Goal: Task Accomplishment & Management: Use online tool/utility

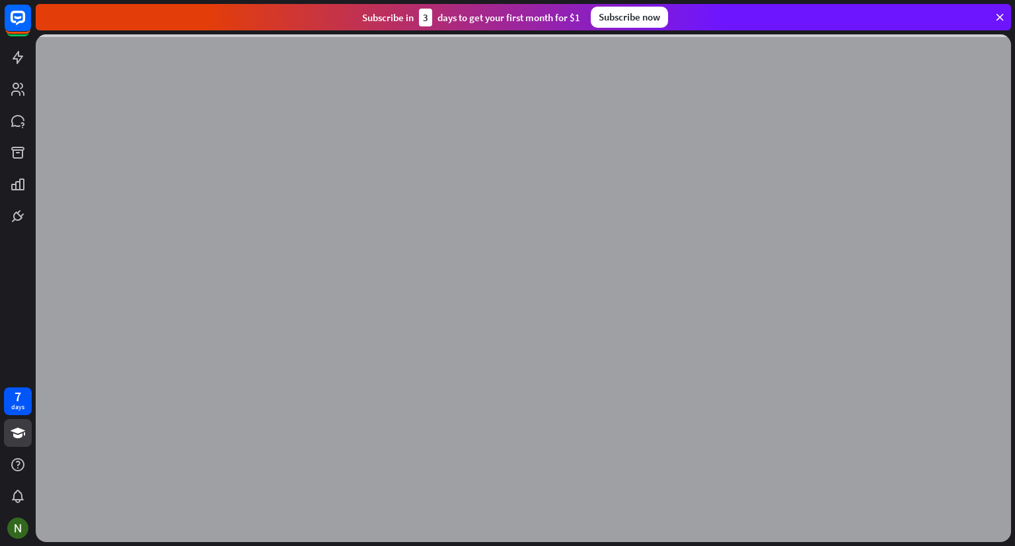
click at [1001, 11] on div "Subscribe [DATE] to get your first month for $1 Subscribe now" at bounding box center [523, 17] width 975 height 26
click at [999, 14] on icon at bounding box center [1000, 17] width 12 height 12
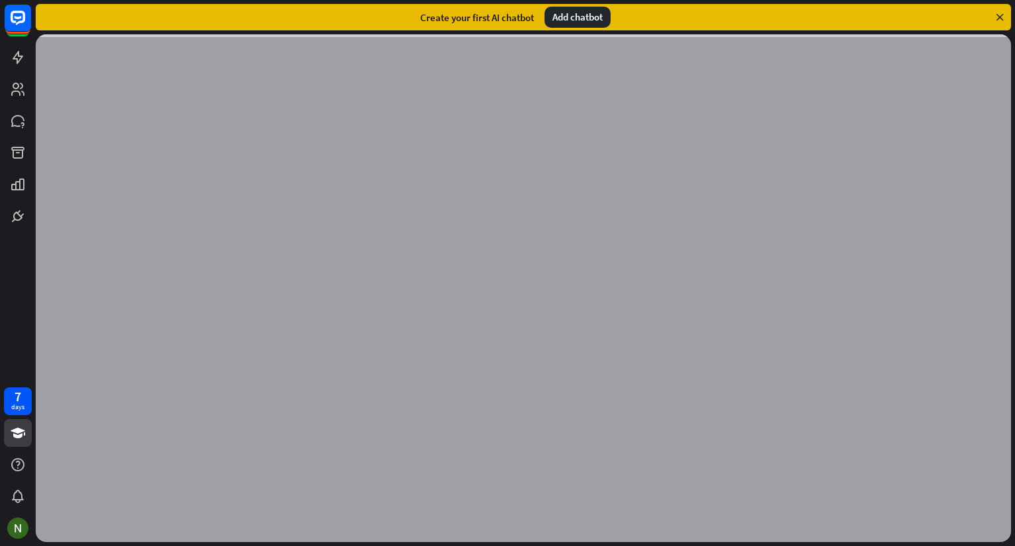
click at [994, 16] on icon at bounding box center [1000, 17] width 12 height 12
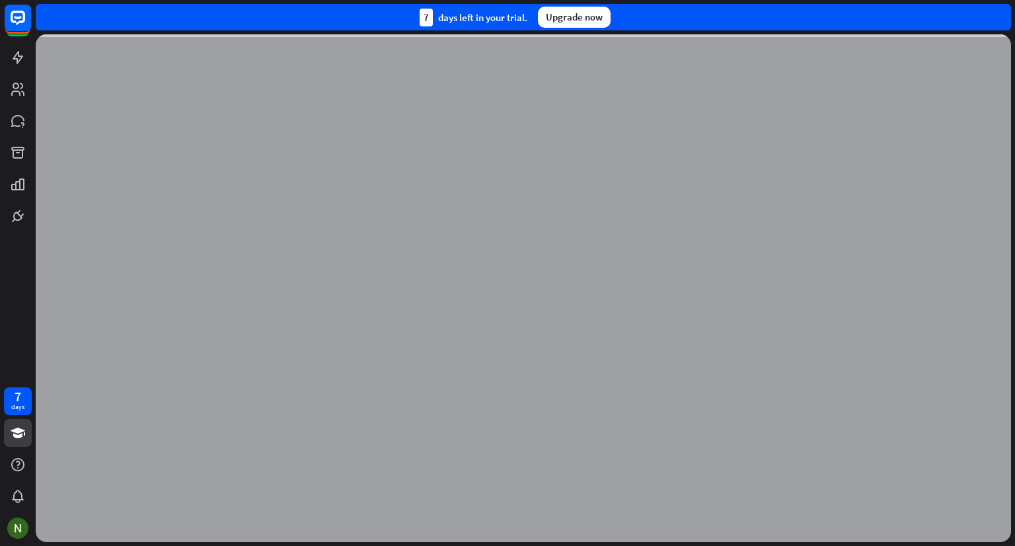
click at [556, 24] on div "Upgrade now" at bounding box center [574, 17] width 73 height 21
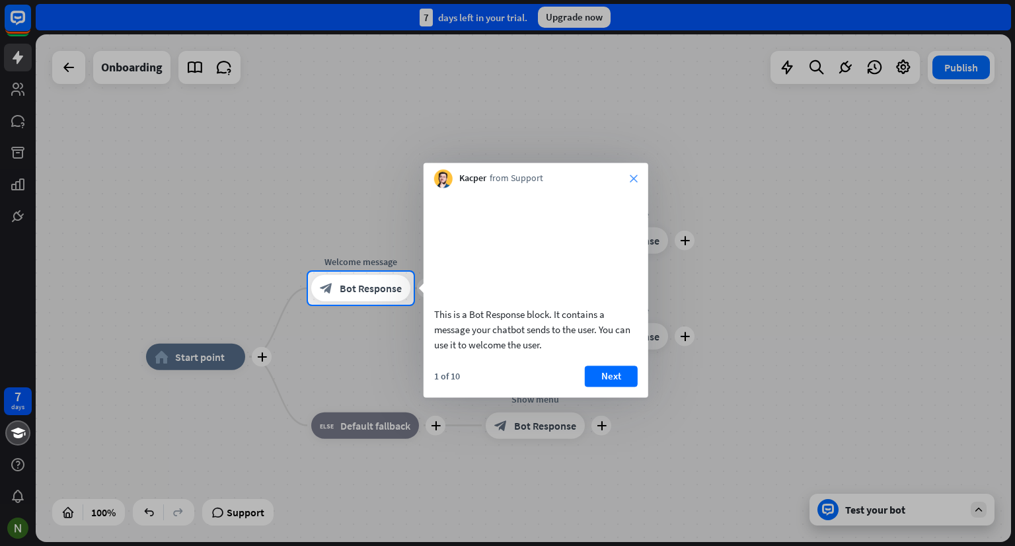
click at [630, 178] on icon "close" at bounding box center [634, 178] width 8 height 8
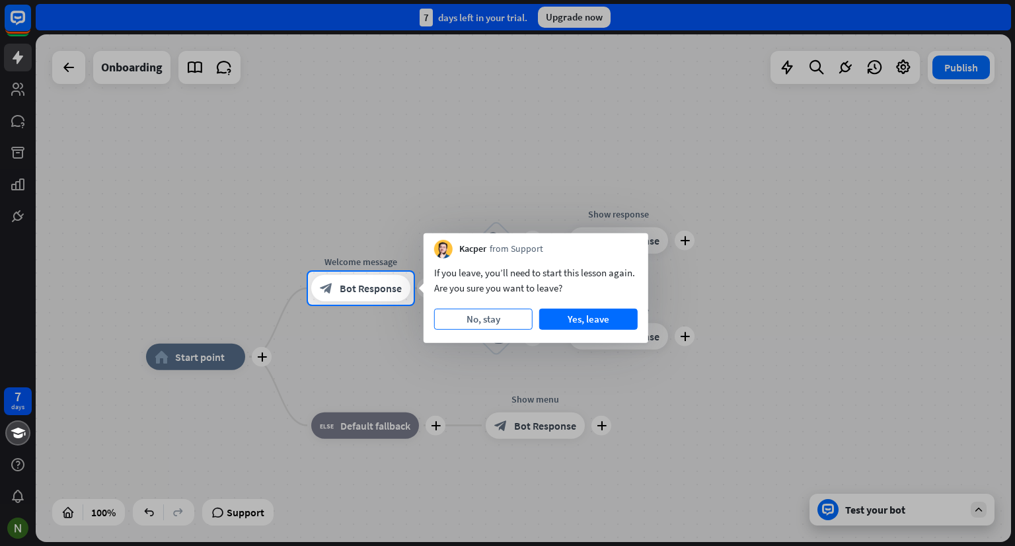
click at [498, 315] on button "No, stay" at bounding box center [483, 319] width 98 height 21
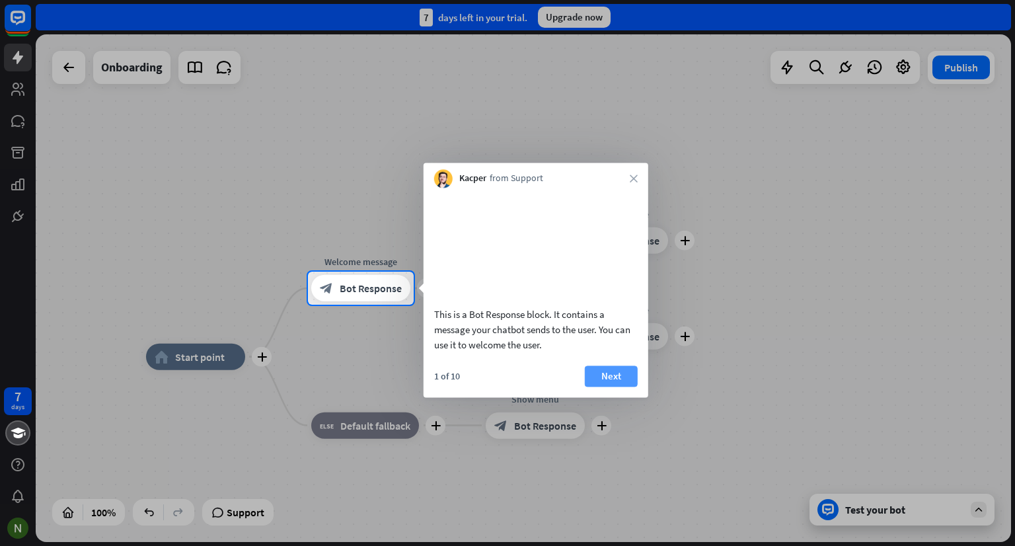
click at [609, 386] on button "Next" at bounding box center [611, 375] width 53 height 21
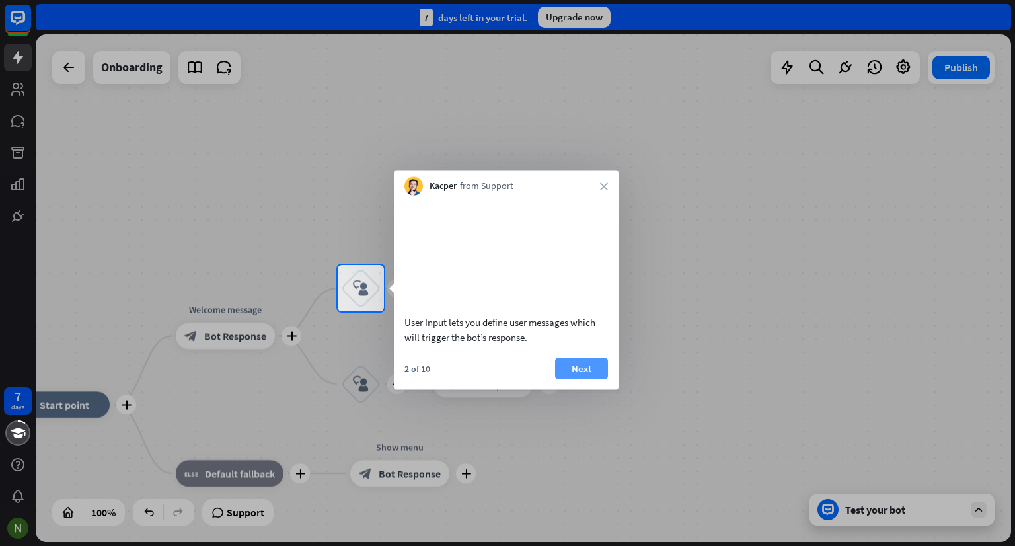
click at [596, 377] on button "Next" at bounding box center [581, 367] width 53 height 21
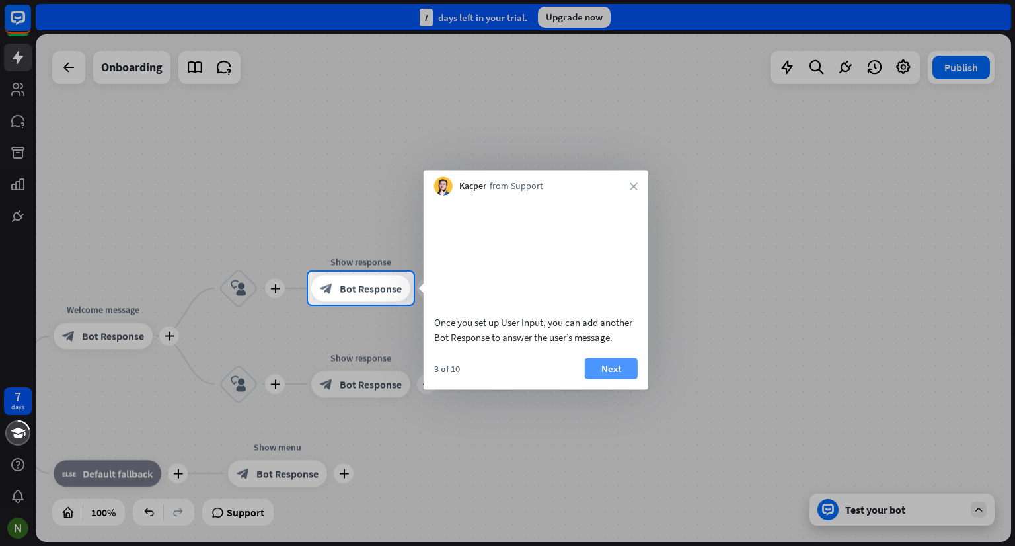
click at [598, 379] on button "Next" at bounding box center [611, 367] width 53 height 21
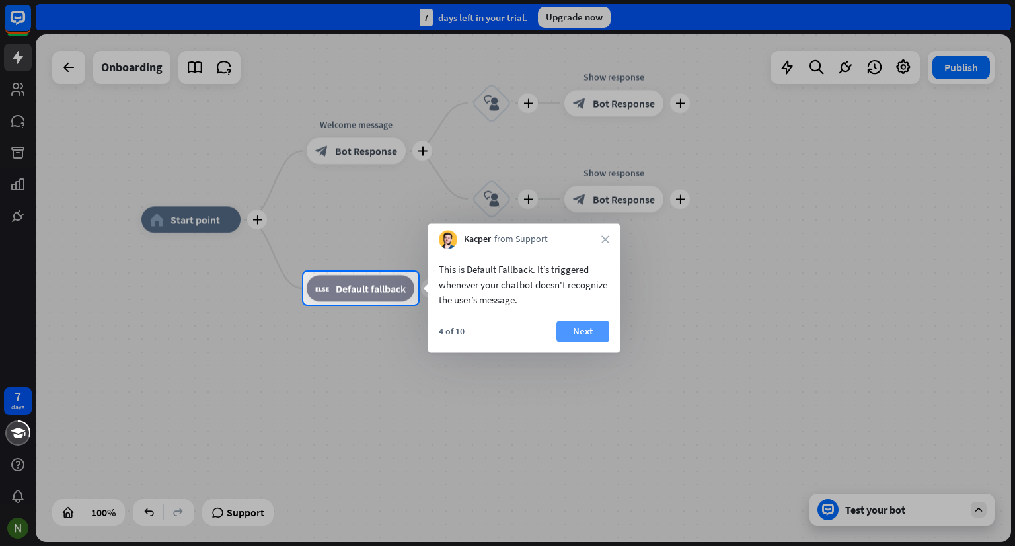
click at [566, 331] on button "Next" at bounding box center [582, 330] width 53 height 21
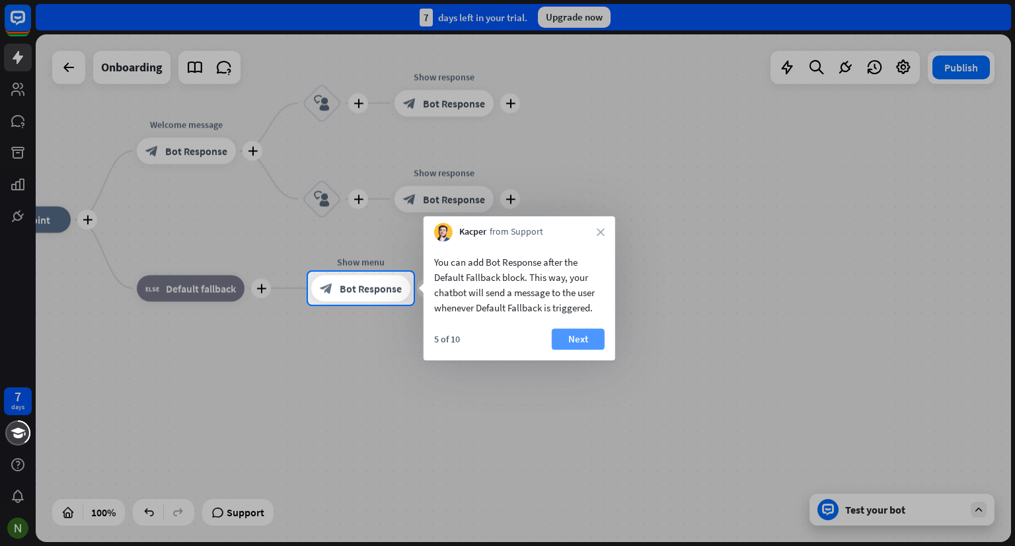
click at [569, 332] on button "Next" at bounding box center [578, 338] width 53 height 21
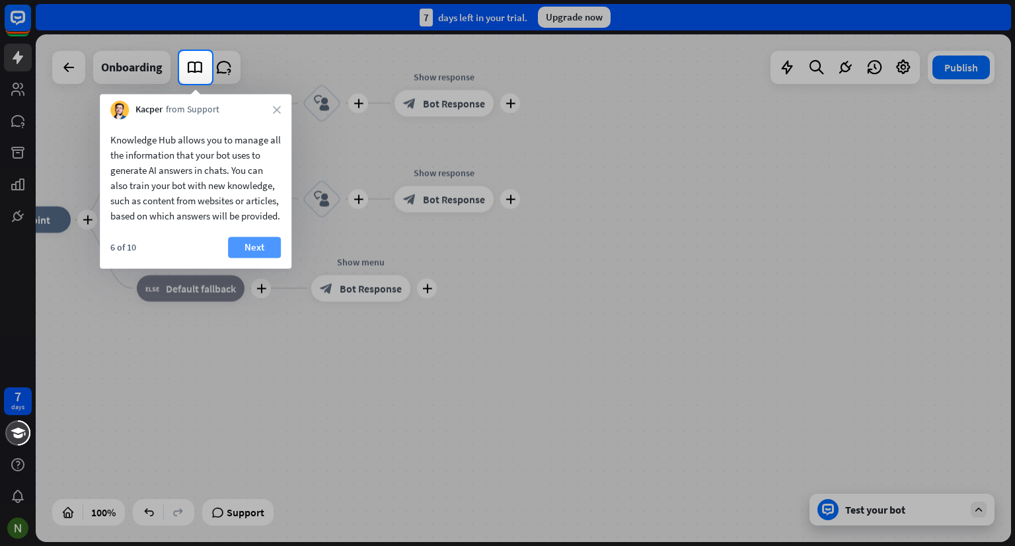
click at [261, 257] on button "Next" at bounding box center [254, 247] width 53 height 21
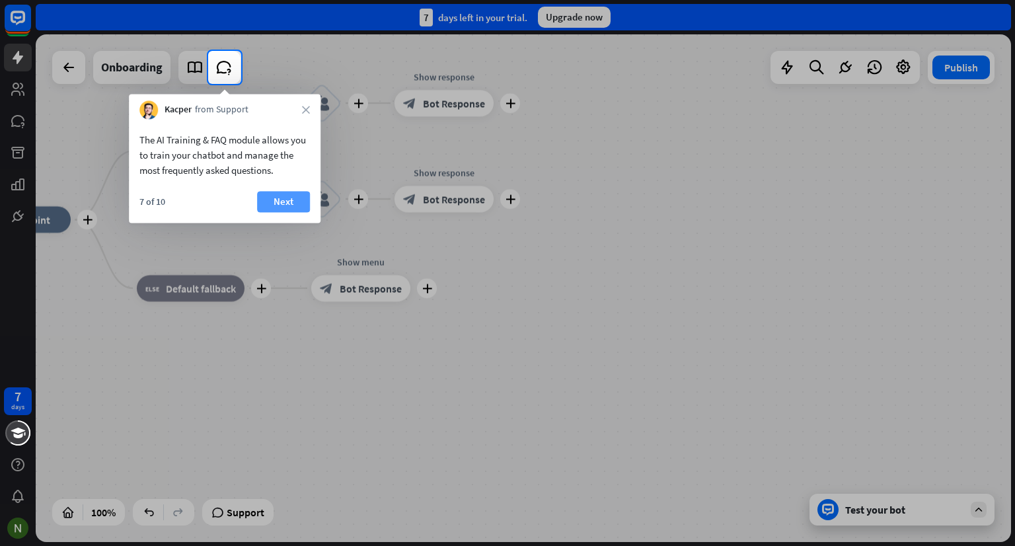
click at [280, 193] on button "Next" at bounding box center [283, 201] width 53 height 21
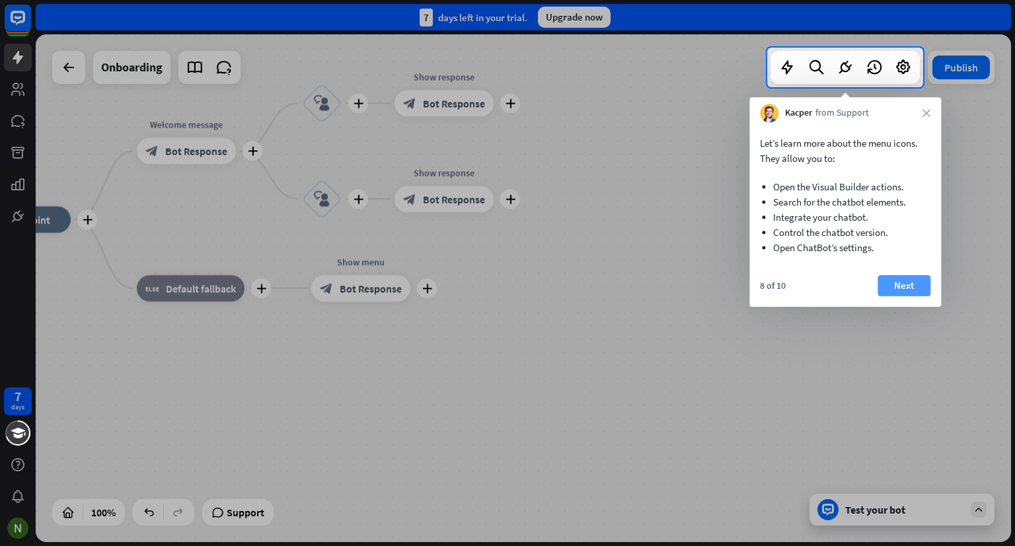
click at [906, 293] on button "Next" at bounding box center [903, 285] width 53 height 21
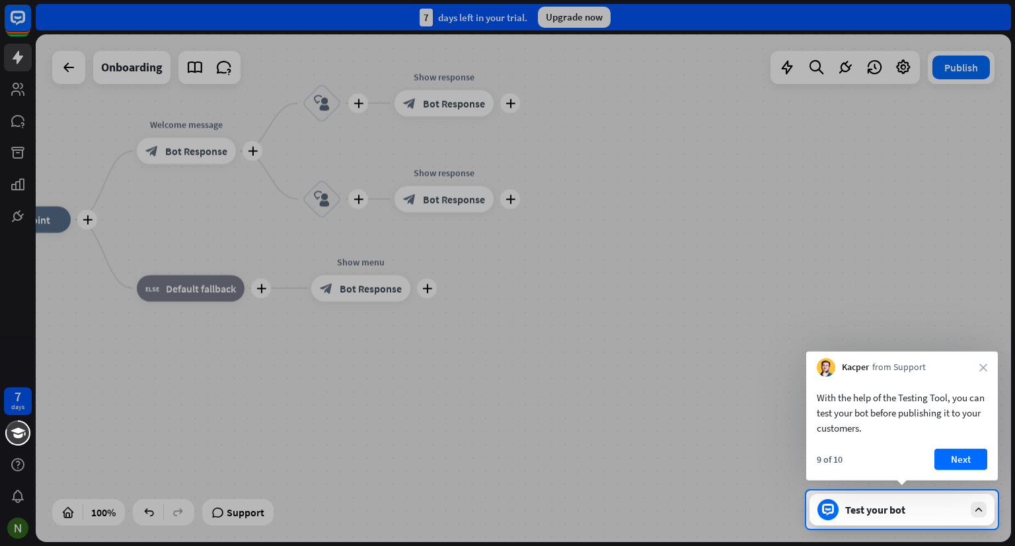
click at [927, 512] on div "Test your bot" at bounding box center [904, 509] width 119 height 13
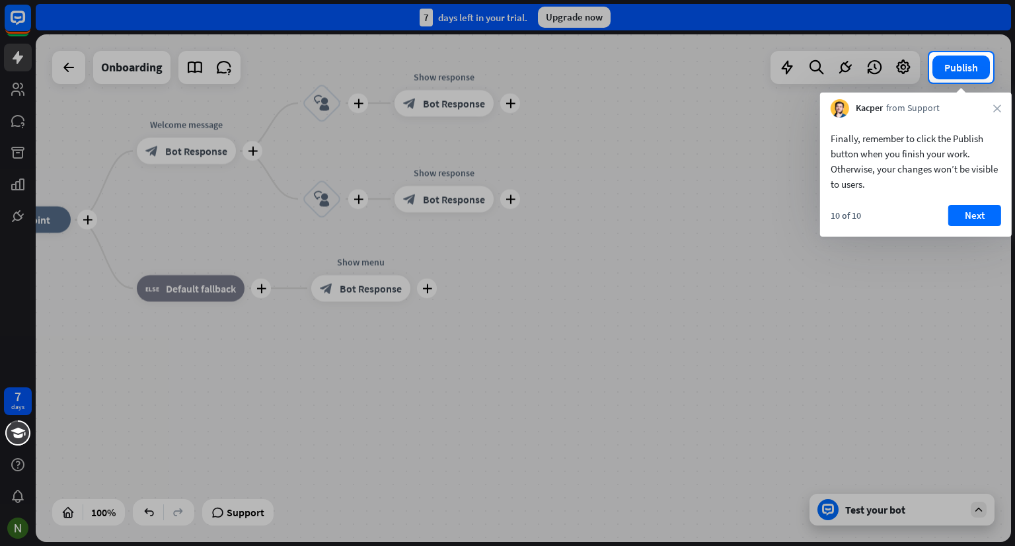
click at [975, 203] on div "Finally, remember to click the Publish button when you finish your work. Otherw…" at bounding box center [916, 177] width 192 height 119
click at [972, 215] on button "Next" at bounding box center [974, 215] width 53 height 21
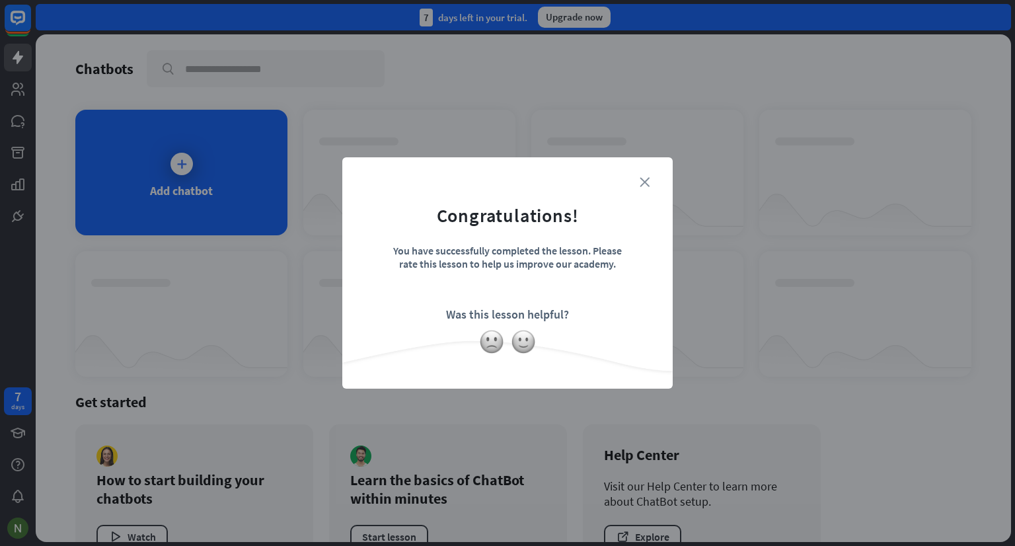
click at [648, 177] on icon "close" at bounding box center [644, 182] width 10 height 10
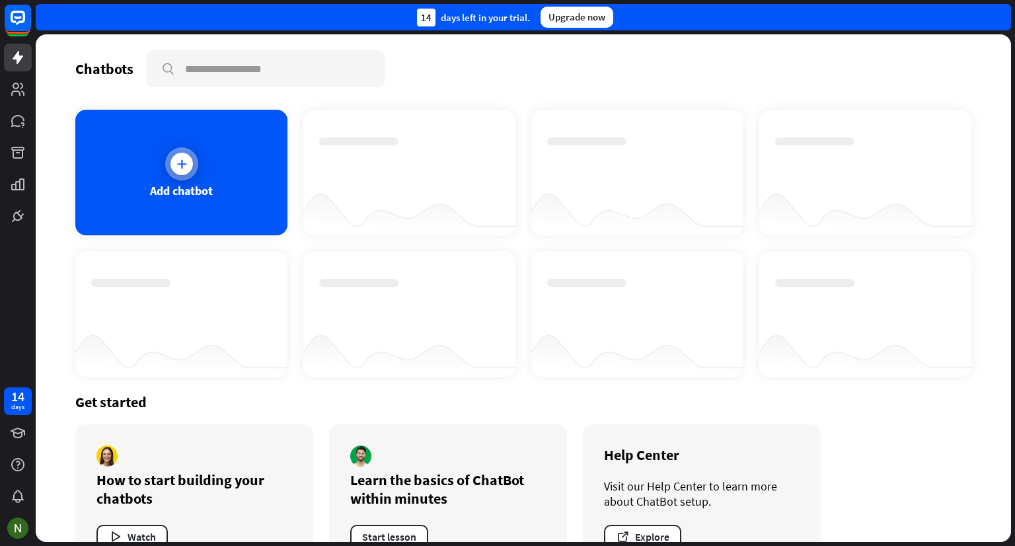
click at [173, 149] on div at bounding box center [181, 163] width 33 height 33
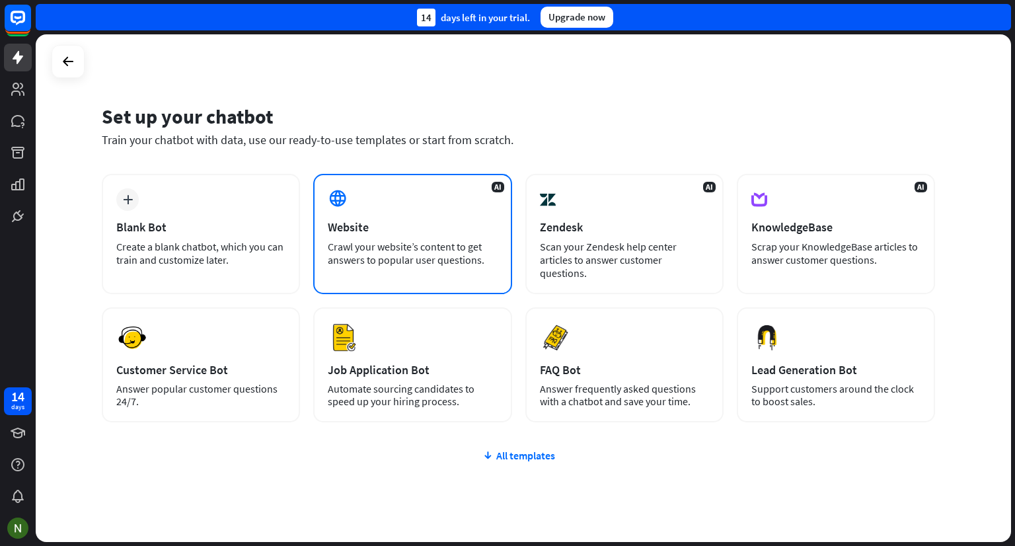
click at [387, 227] on div "Website" at bounding box center [412, 226] width 169 height 15
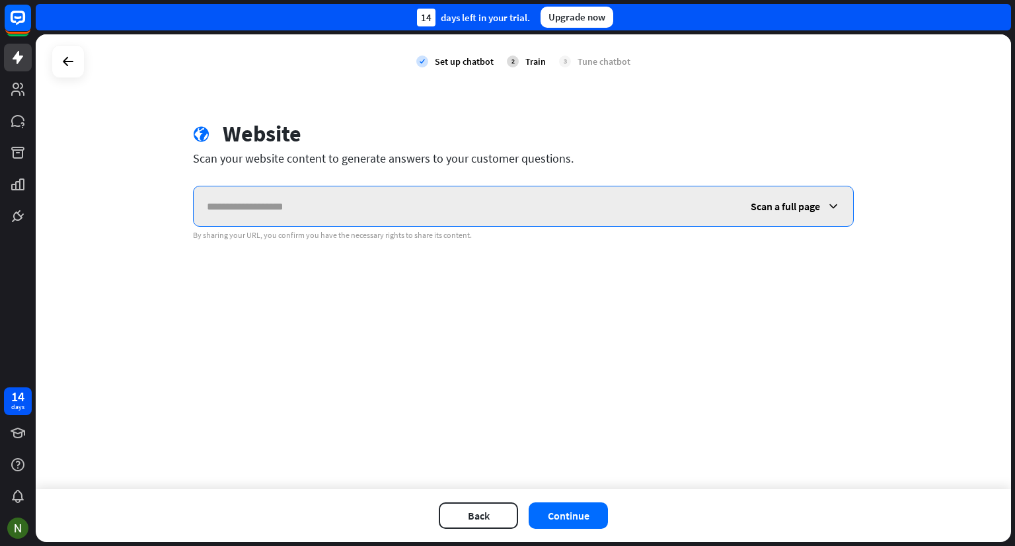
paste input "**********"
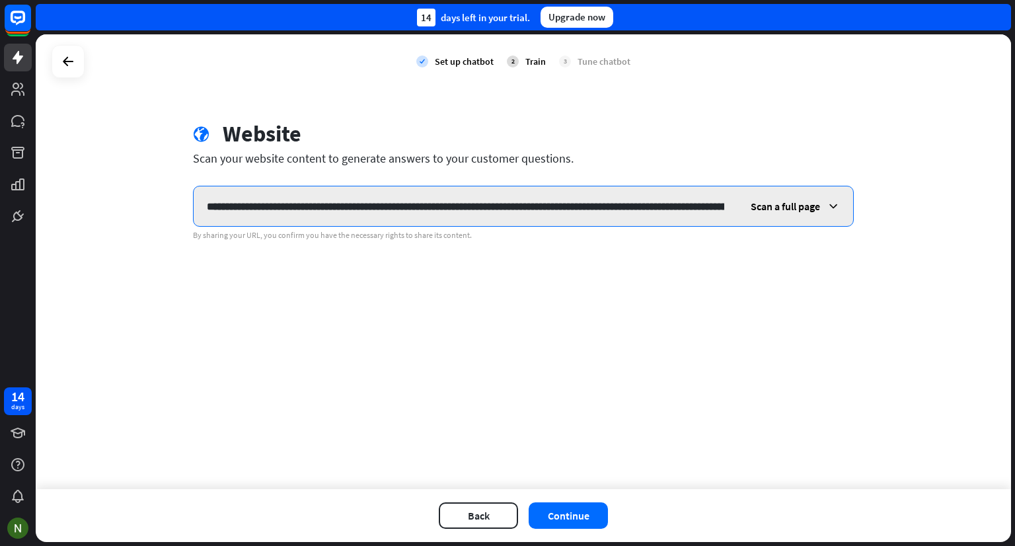
scroll to position [0, 805]
type input "**********"
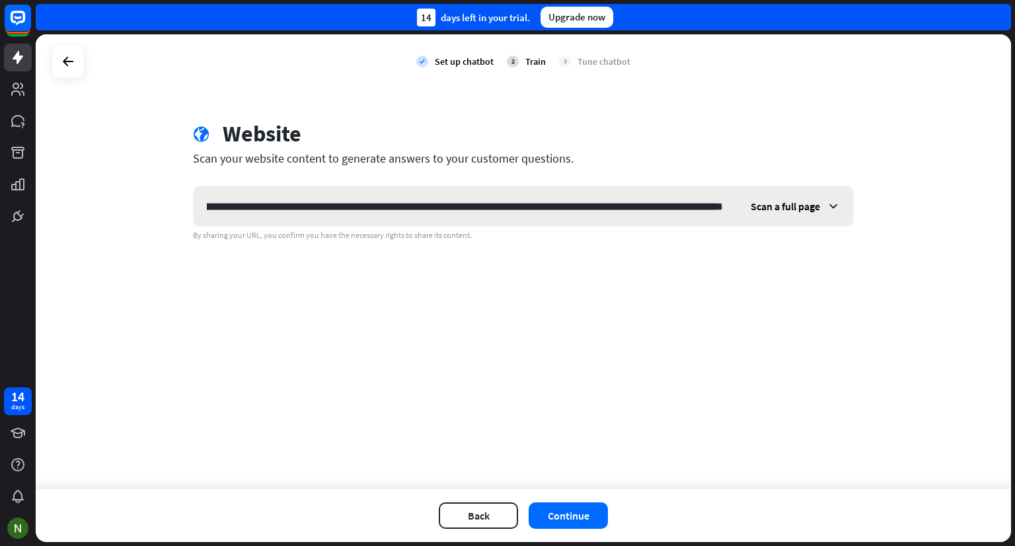
scroll to position [0, 0]
click at [785, 215] on div "Scan a full page" at bounding box center [795, 206] width 116 height 40
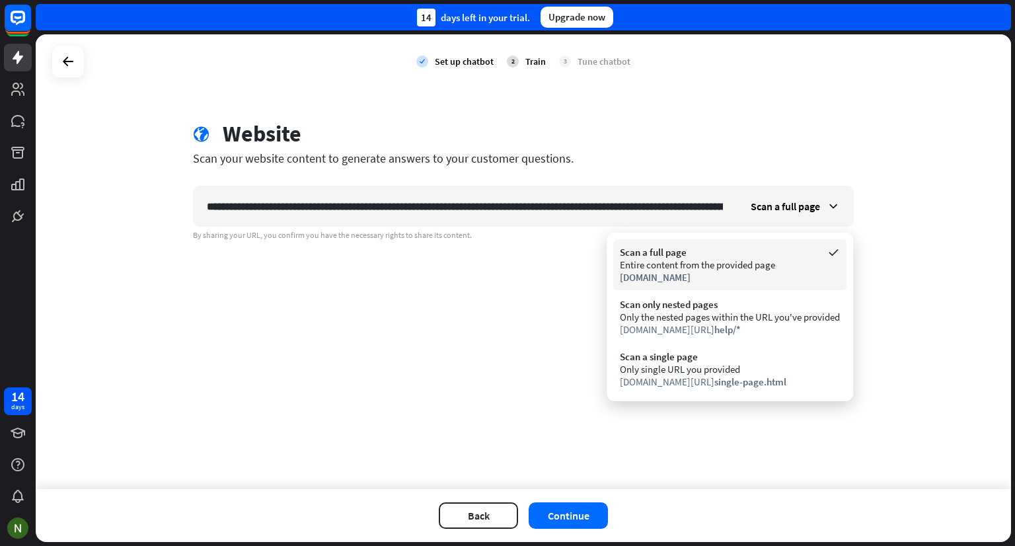
click at [762, 270] on div "Entire content from the provided page" at bounding box center [730, 264] width 220 height 13
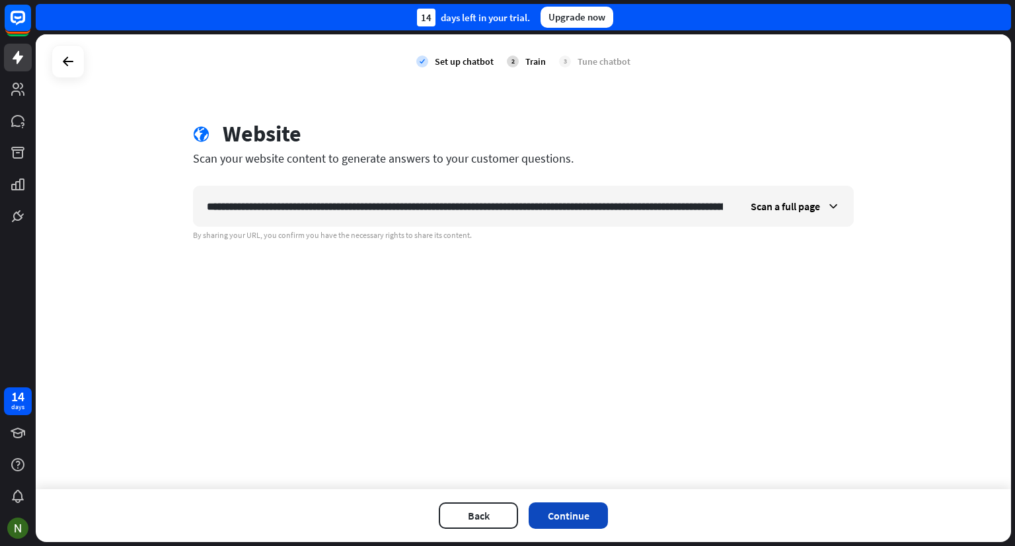
click at [559, 519] on button "Continue" at bounding box center [567, 515] width 79 height 26
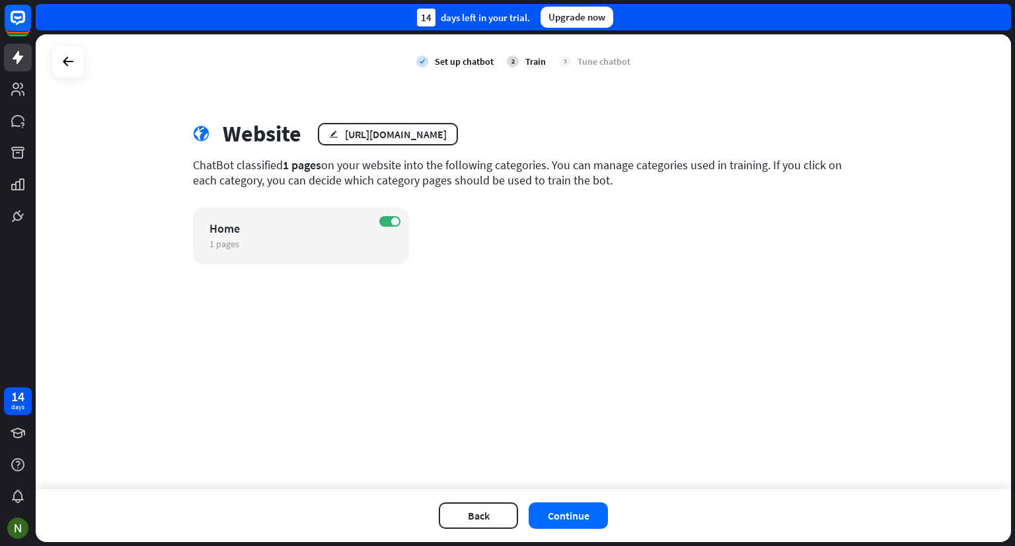
click at [559, 519] on button "Continue" at bounding box center [567, 515] width 79 height 26
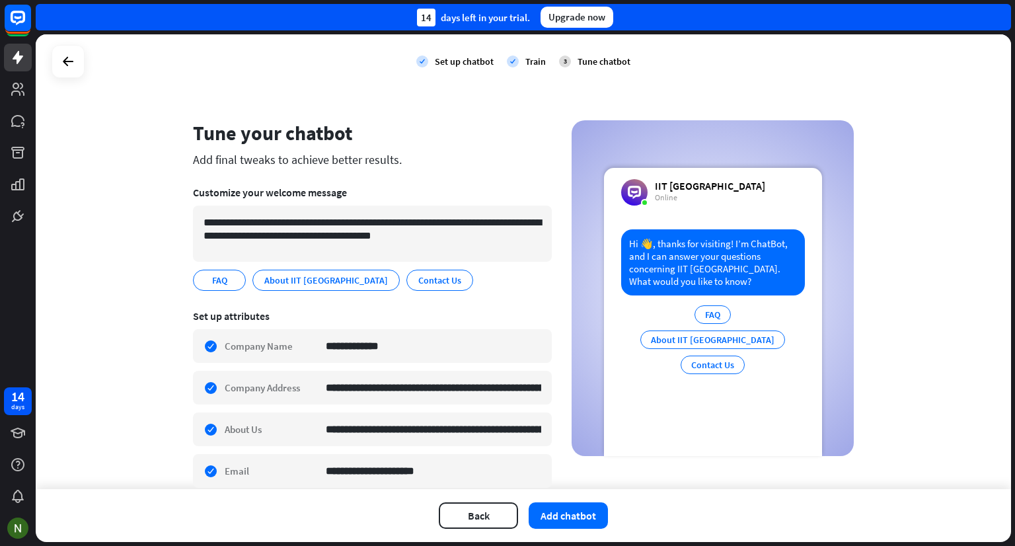
click at [559, 519] on button "Add chatbot" at bounding box center [567, 515] width 79 height 26
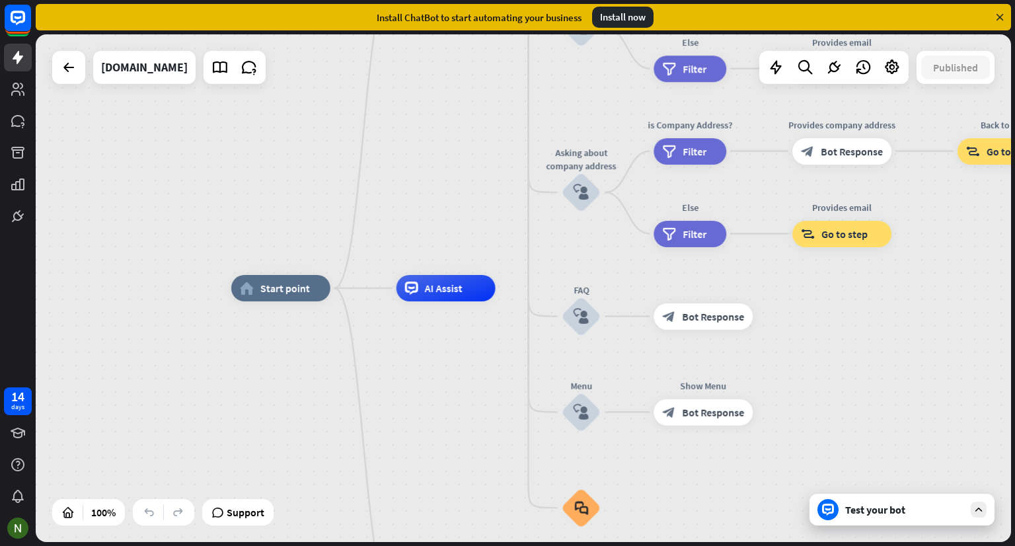
click at [955, 508] on div "Test your bot" at bounding box center [904, 509] width 119 height 13
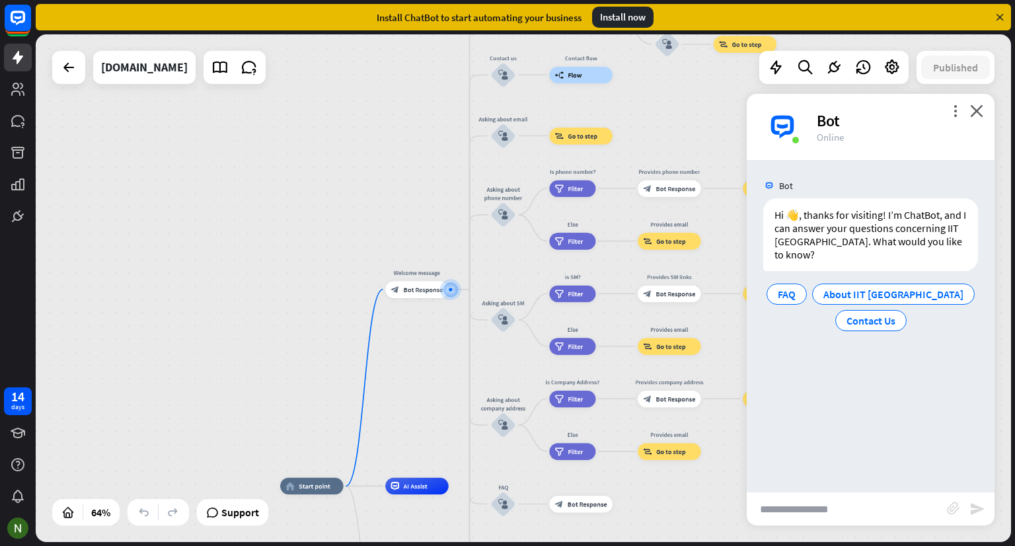
click at [819, 516] on input "text" at bounding box center [846, 508] width 200 height 33
type input "**********"
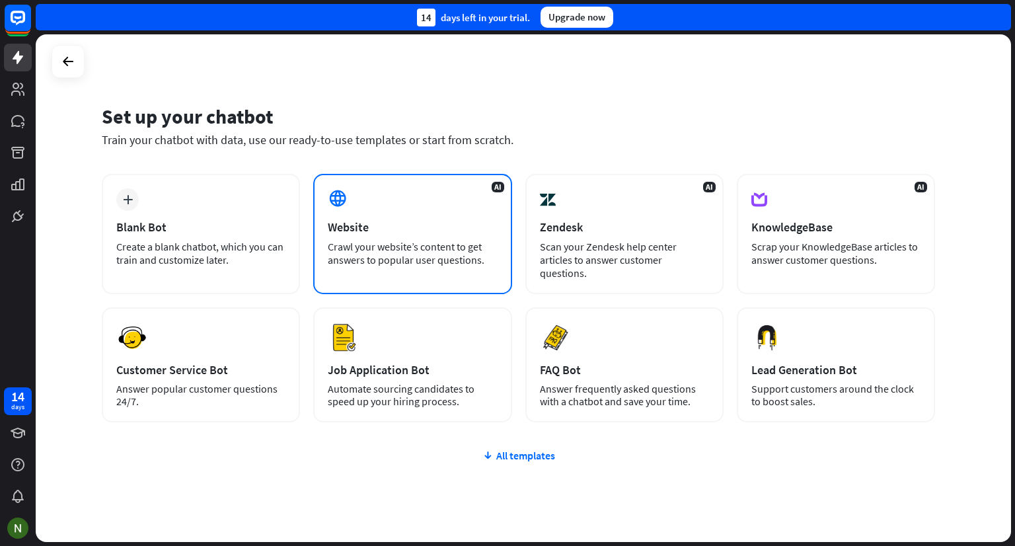
click at [420, 238] on div "AI Website Crawl your website’s content to get answers to popular user question…" at bounding box center [412, 234] width 198 height 120
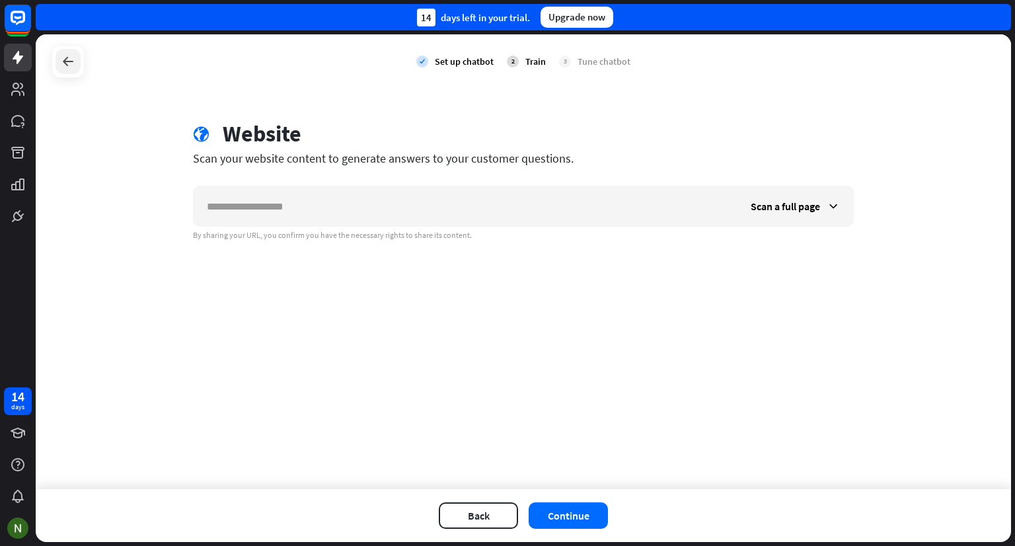
click at [74, 70] on div at bounding box center [67, 61] width 25 height 25
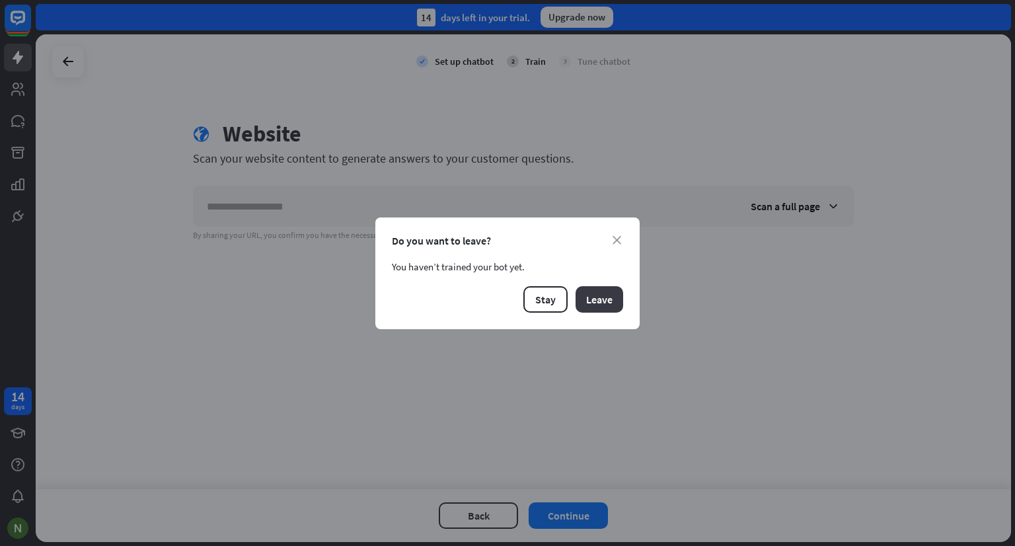
click at [608, 305] on button "Leave" at bounding box center [599, 299] width 48 height 26
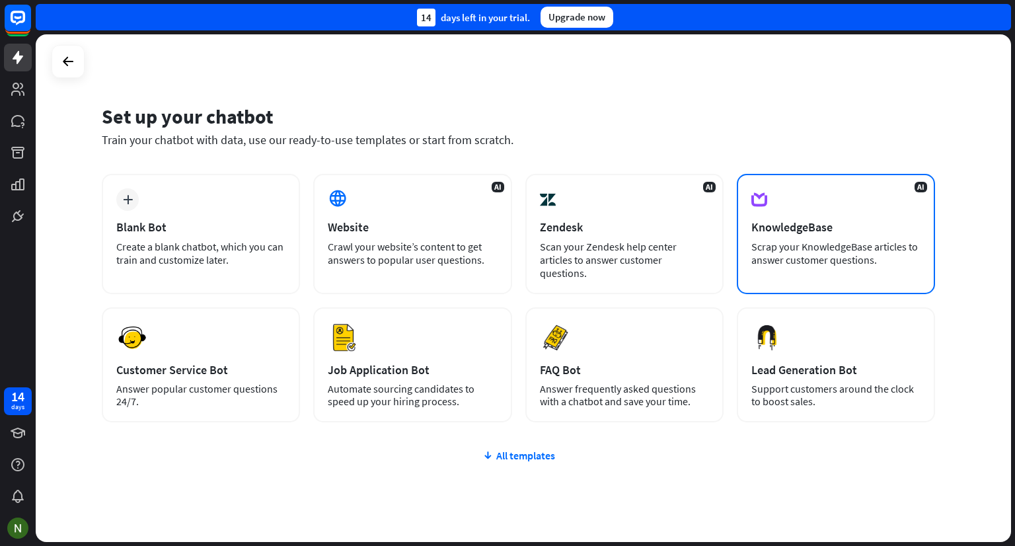
click at [835, 246] on div "Scrap your KnowledgeBase articles to answer customer questions." at bounding box center [835, 253] width 169 height 26
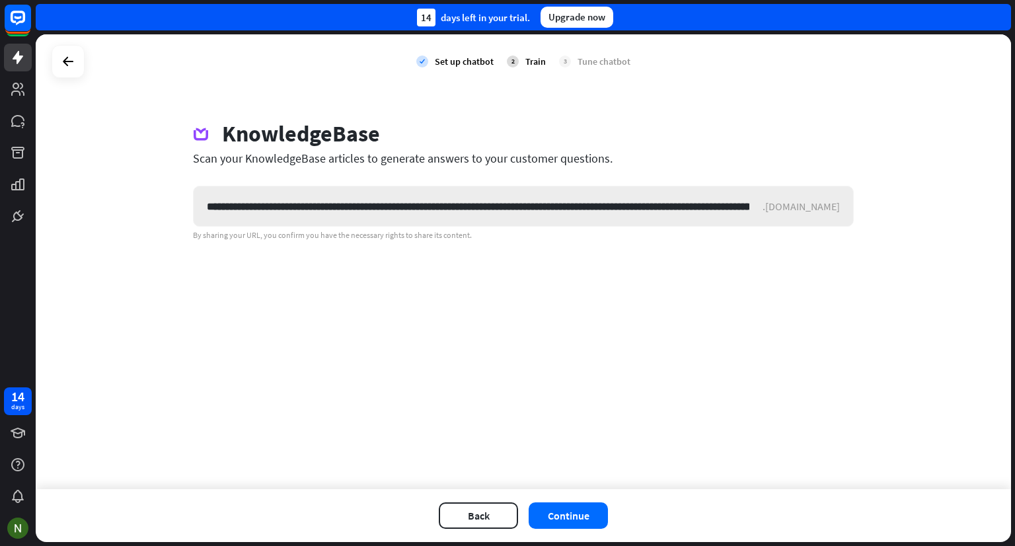
scroll to position [0, 737]
type input "**********"
click at [589, 521] on button "Continue" at bounding box center [567, 515] width 79 height 26
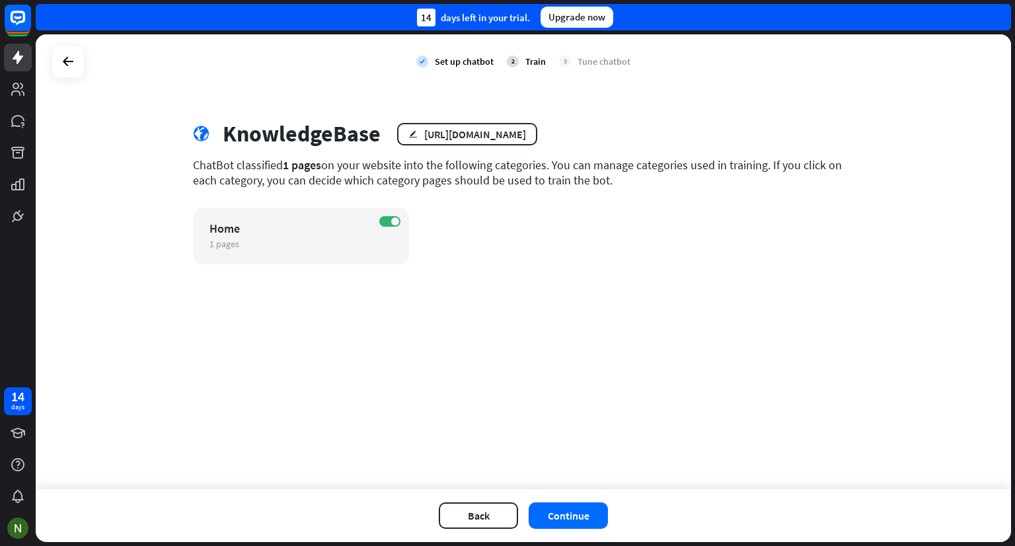
click at [589, 521] on button "Continue" at bounding box center [567, 515] width 79 height 26
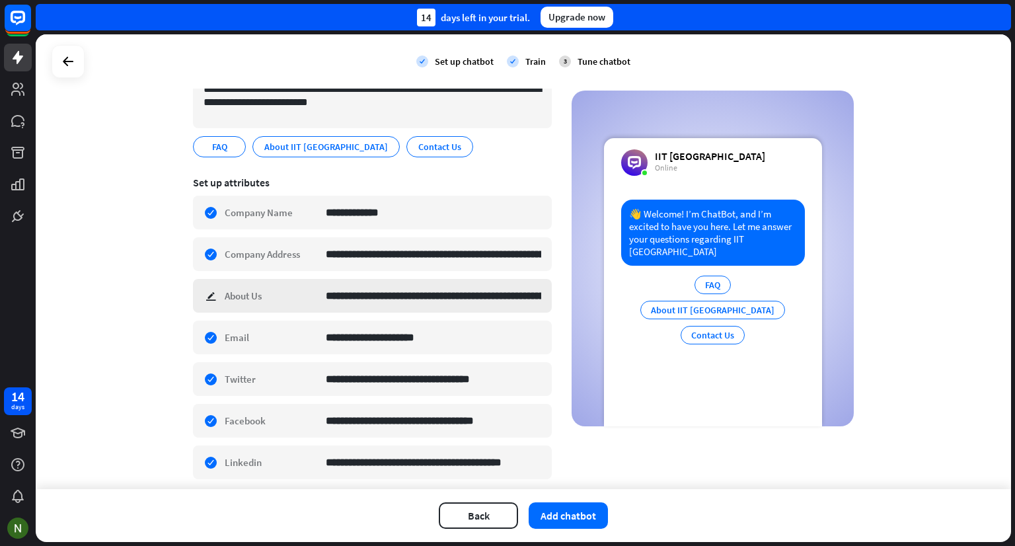
scroll to position [178, 0]
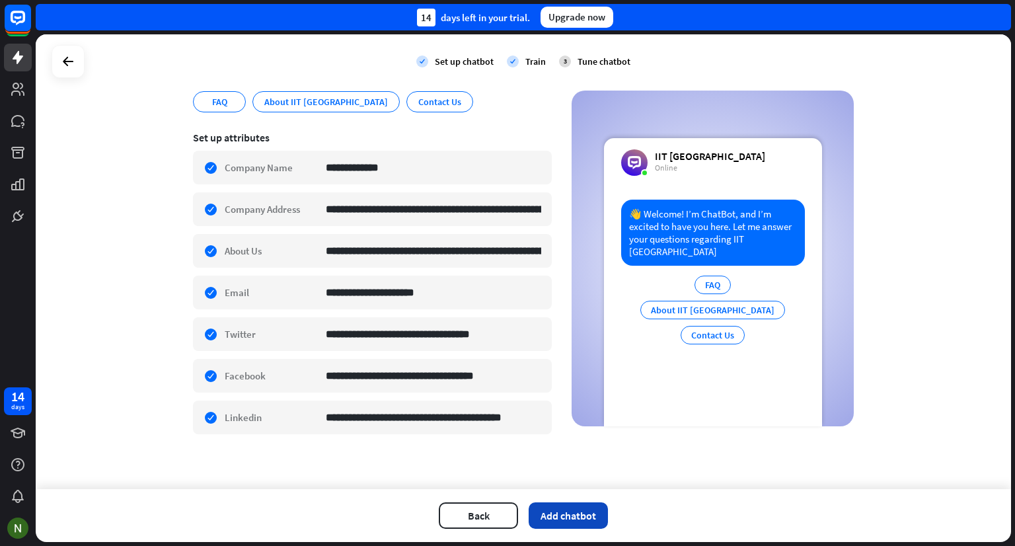
click at [577, 519] on button "Add chatbot" at bounding box center [567, 515] width 79 height 26
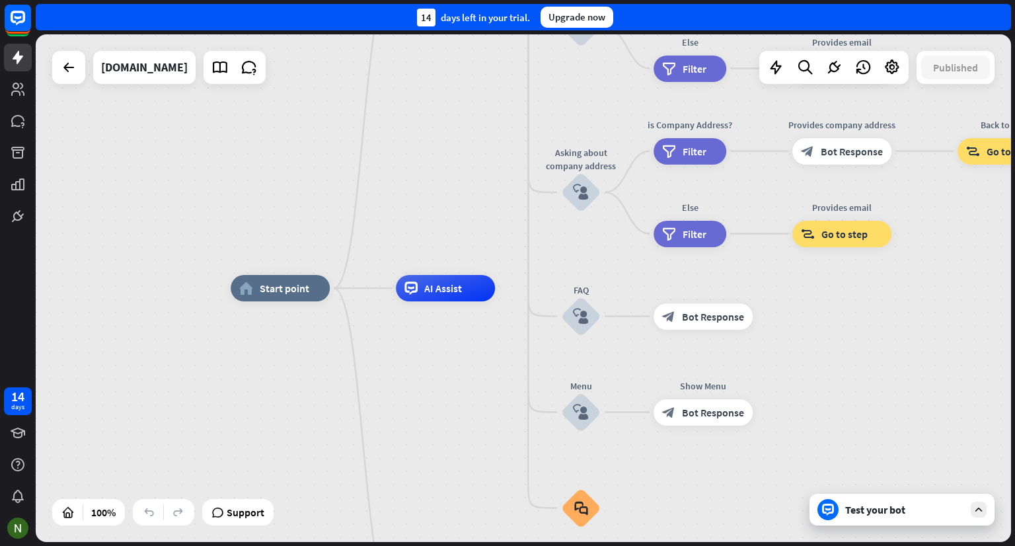
drag, startPoint x: 577, startPoint y: 519, endPoint x: 230, endPoint y: 189, distance: 478.9
click at [230, 189] on div "home_2 Start point Welcome message block_bot_response Bot Response About us blo…" at bounding box center [523, 287] width 975 height 507
click at [220, 64] on icon at bounding box center [219, 67] width 17 height 17
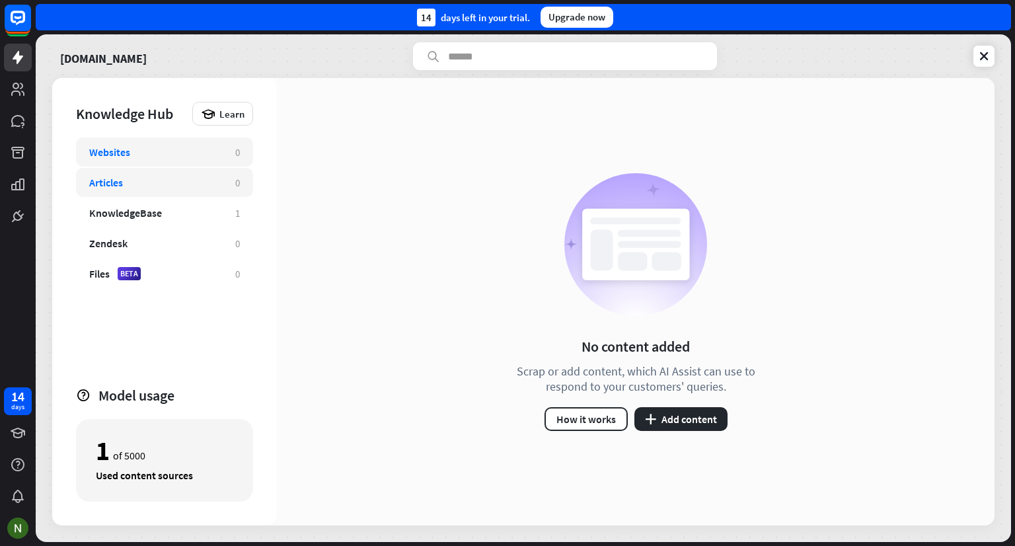
click at [208, 172] on div "Articles 0" at bounding box center [164, 182] width 177 height 29
click at [201, 211] on div "KnowledgeBase" at bounding box center [155, 212] width 133 height 13
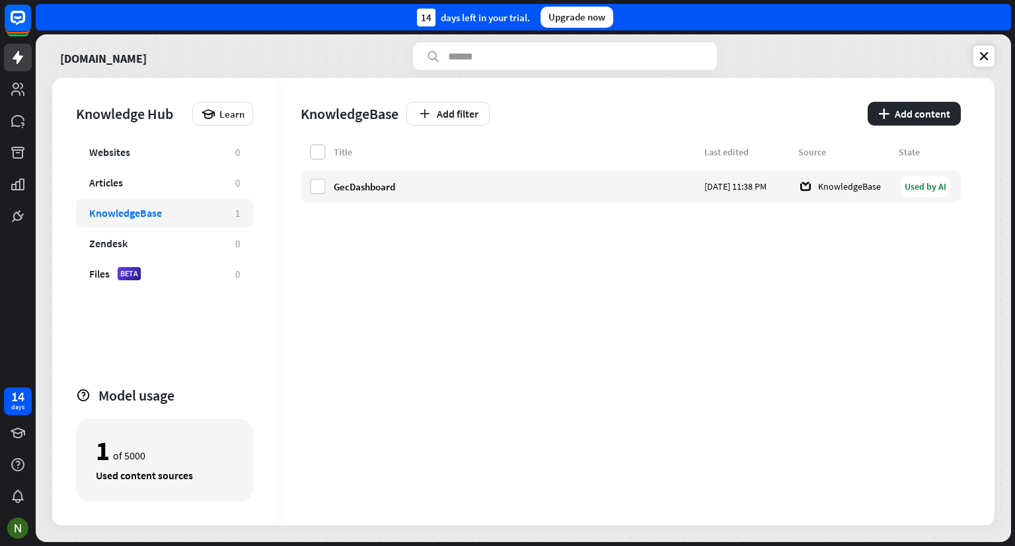
click at [218, 257] on div "Websites 0 Articles 0 KnowledgeBase 1 Zendesk 0 Files BETA 0" at bounding box center [164, 255] width 177 height 237
click at [208, 247] on div "Zendesk" at bounding box center [155, 243] width 133 height 13
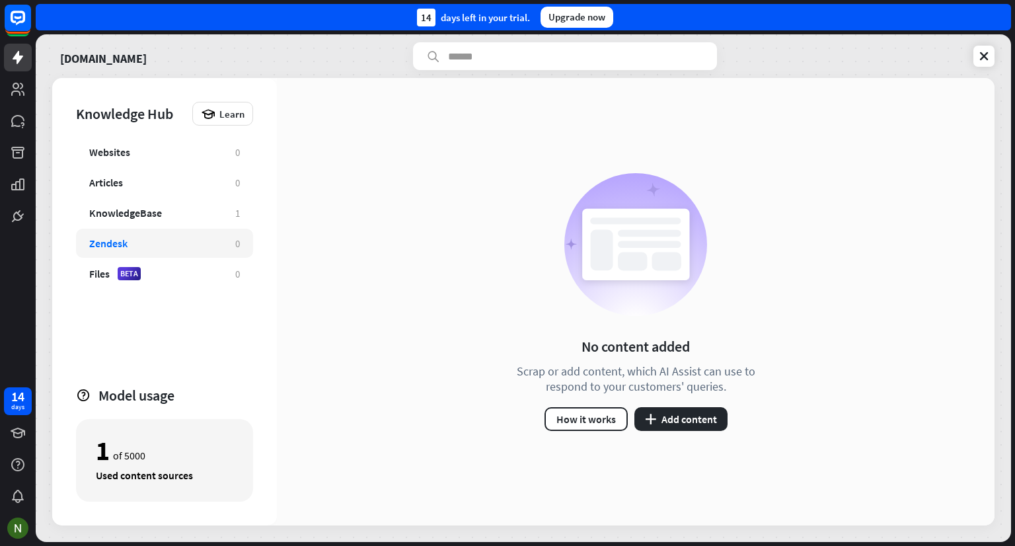
click at [208, 247] on div "Zendesk" at bounding box center [155, 243] width 133 height 13
click at [222, 275] on div "Files BETA 0" at bounding box center [164, 273] width 177 height 29
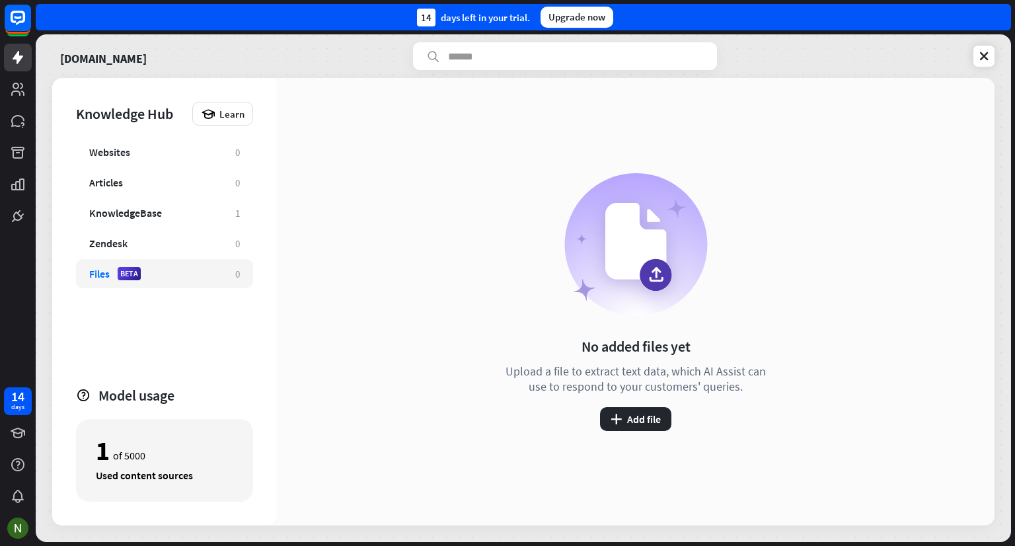
click at [222, 275] on div "Files BETA 0" at bounding box center [164, 273] width 177 height 29
click at [636, 418] on button "plus Add file" at bounding box center [635, 419] width 71 height 24
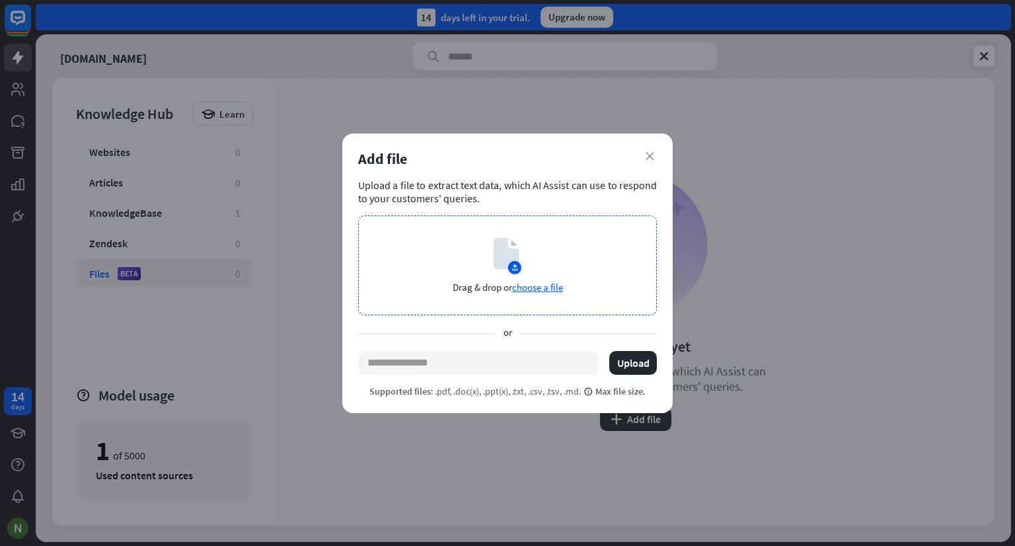
click at [513, 260] on icon at bounding box center [505, 253] width 25 height 32
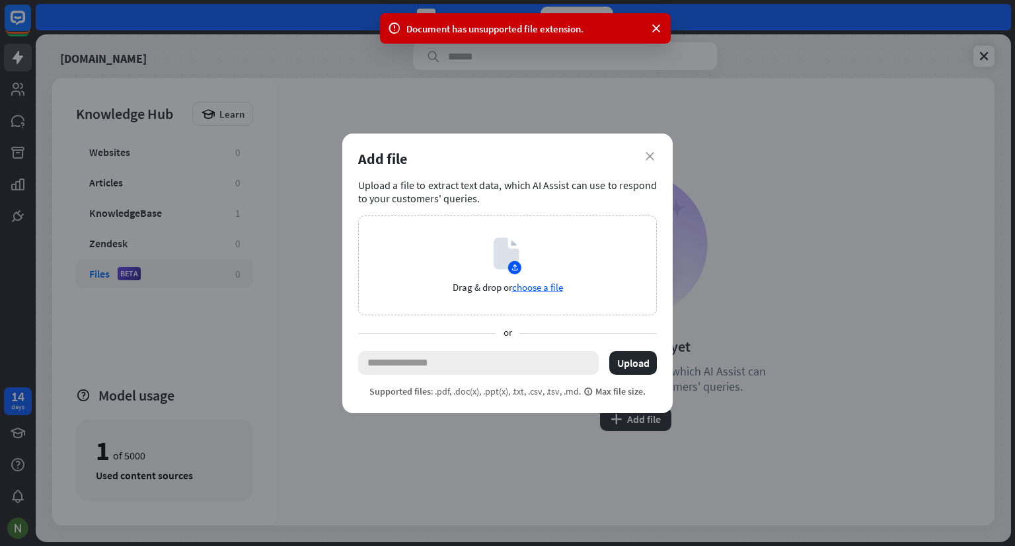
click at [473, 363] on input "text" at bounding box center [478, 363] width 240 height 24
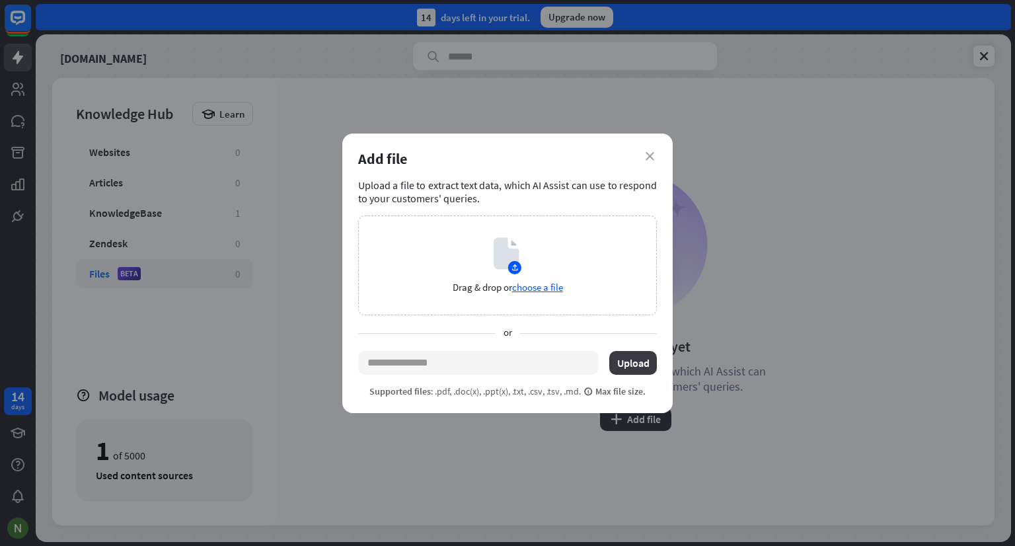
click at [621, 362] on button "Upload" at bounding box center [633, 363] width 48 height 24
click at [533, 291] on span "choose a file" at bounding box center [537, 287] width 51 height 13
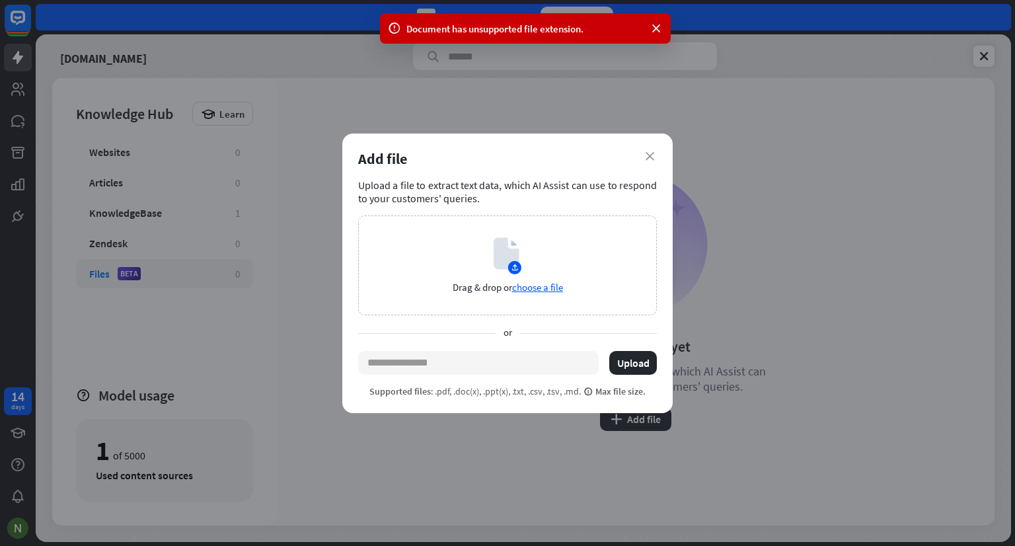
click at [641, 170] on div "close Add file Upload a file to extract text data, which AI Assist can use to r…" at bounding box center [507, 272] width 330 height 279
click at [651, 161] on div "Add file" at bounding box center [507, 158] width 299 height 18
click at [649, 151] on div "Add file" at bounding box center [507, 158] width 299 height 18
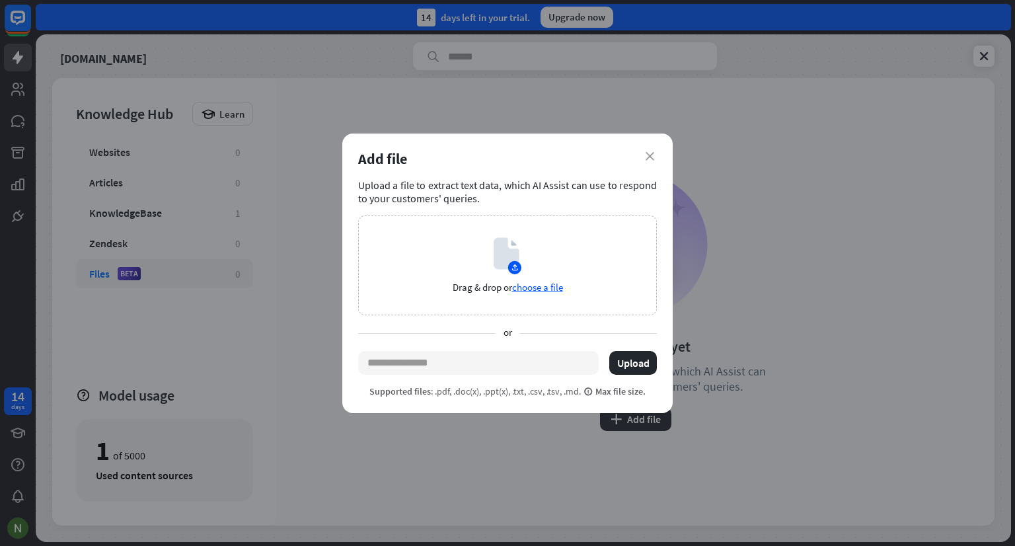
click at [651, 163] on div "Add file" at bounding box center [507, 158] width 299 height 18
click at [650, 159] on icon "close" at bounding box center [649, 156] width 9 height 9
